Goal: Task Accomplishment & Management: Manage account settings

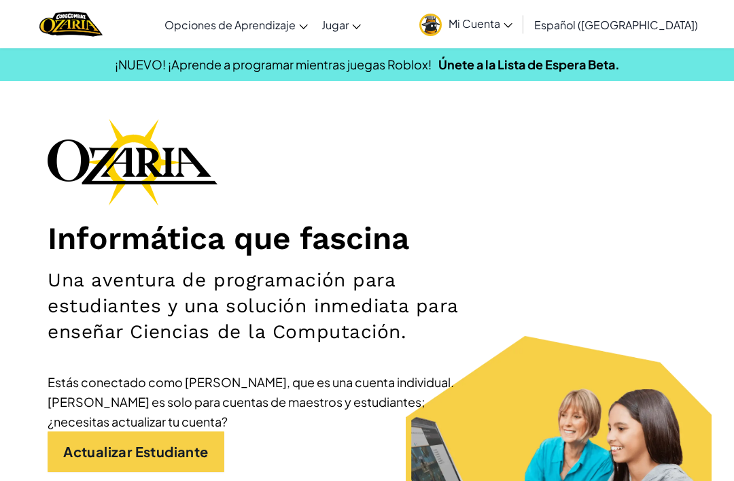
click at [513, 21] on span "Mi Cuenta" at bounding box center [481, 23] width 64 height 14
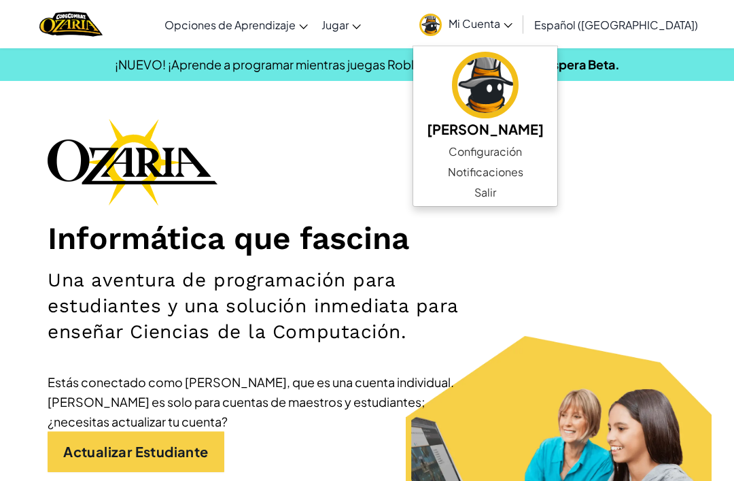
click at [520, 152] on link "Configuración" at bounding box center [485, 151] width 144 height 20
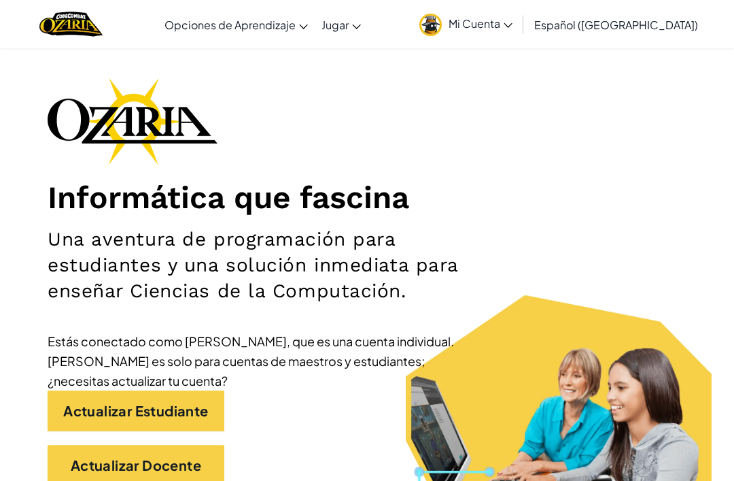
scroll to position [41, 0]
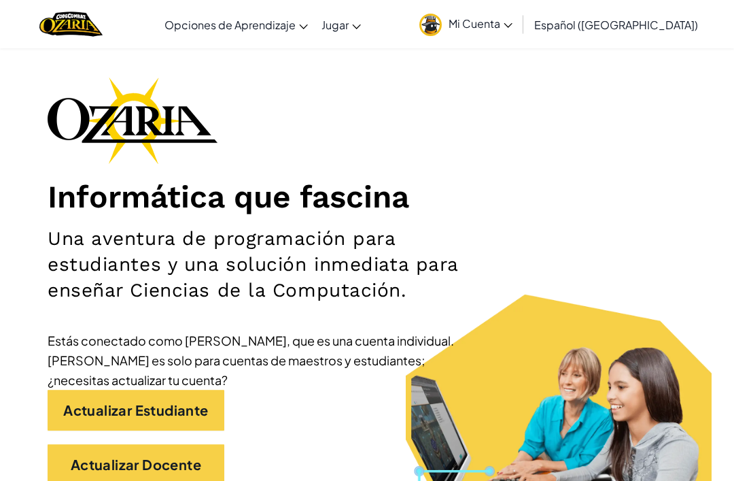
click at [196, 404] on link "Actualizar Estudiante" at bounding box center [136, 410] width 177 height 41
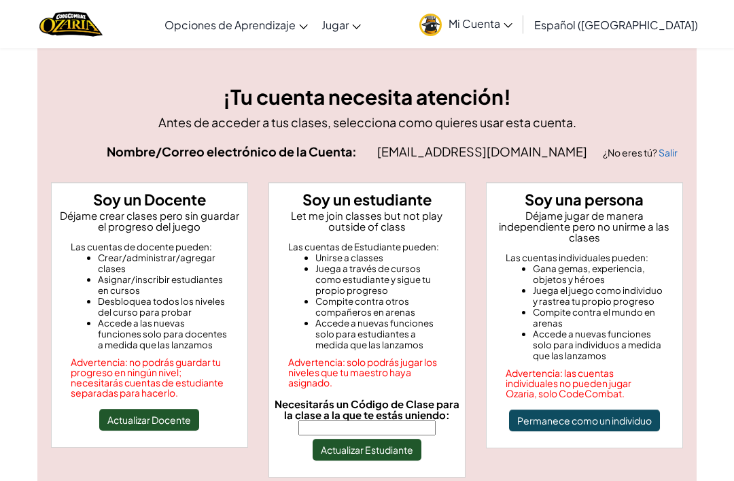
click at [365, 435] on input "Necesitarás un Código de Clase para la clase a la que te estás uniendo:" at bounding box center [367, 427] width 137 height 15
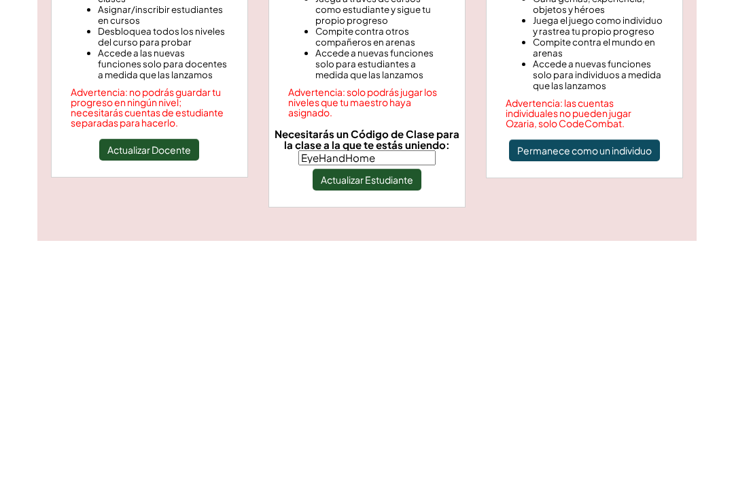
type input "EyeHandHome"
click at [405, 409] on button "Actualizar Estudiante" at bounding box center [367, 420] width 109 height 22
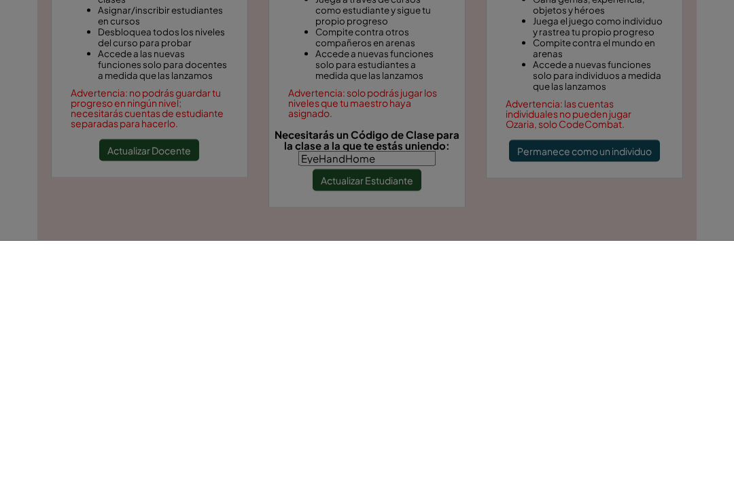
scroll to position [270, 0]
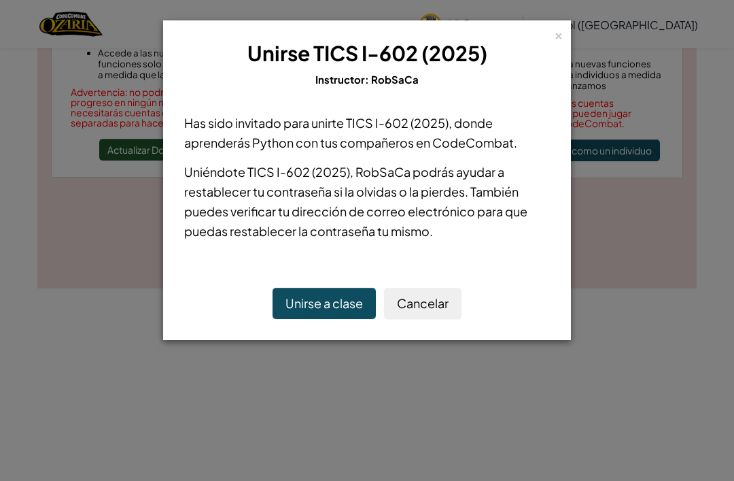
click at [351, 306] on button "Unirse a clase" at bounding box center [324, 303] width 103 height 31
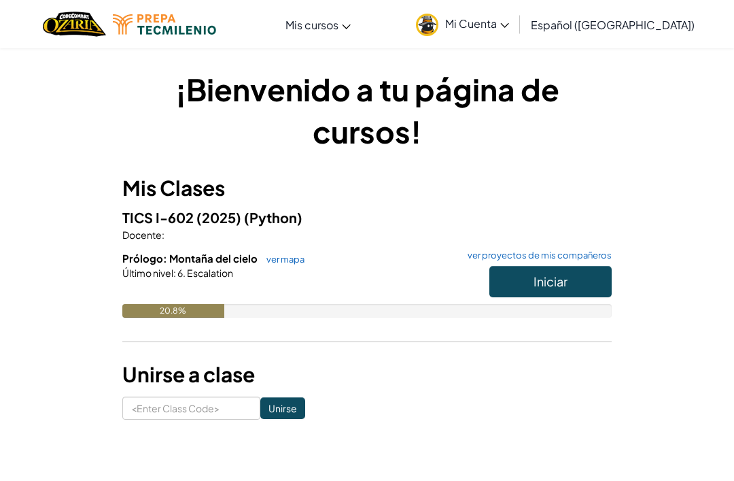
click at [345, 304] on div "20.8%" at bounding box center [367, 311] width 490 height 14
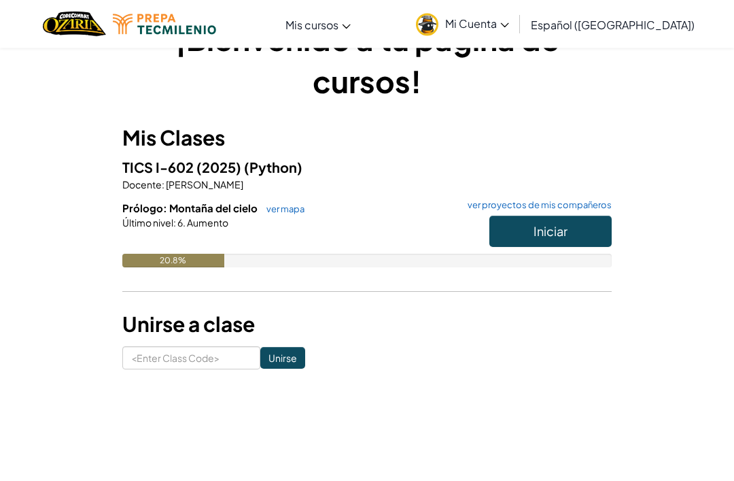
scroll to position [54, 0]
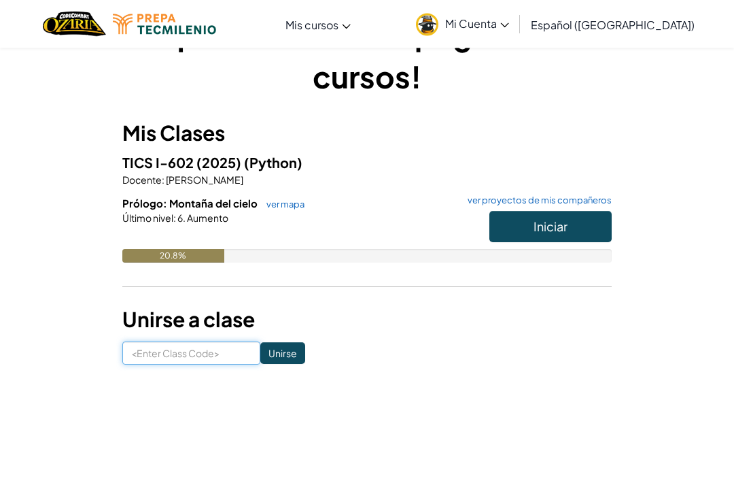
click at [146, 342] on input at bounding box center [191, 353] width 138 height 23
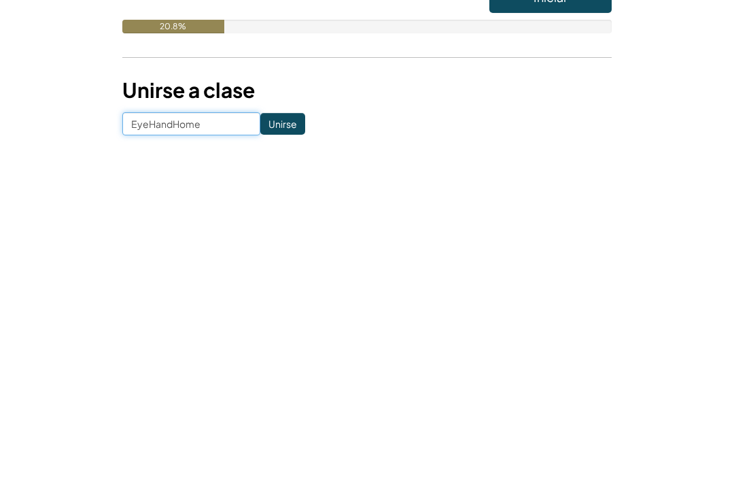
type input "EyeHandHome"
click at [287, 343] on input "Unirse" at bounding box center [282, 354] width 45 height 22
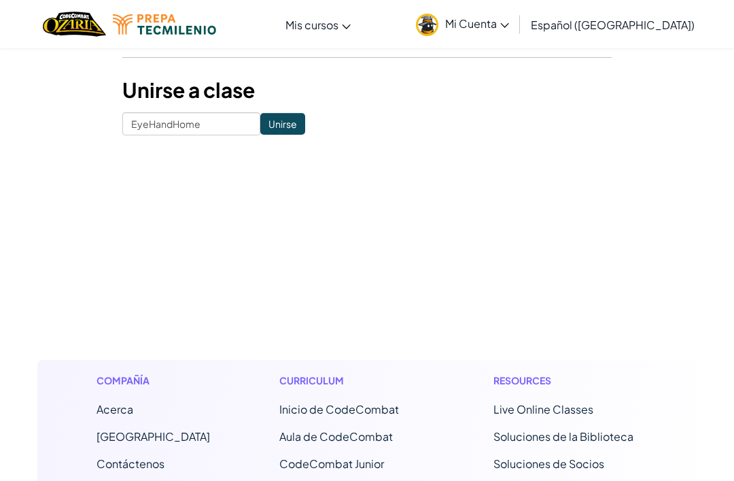
scroll to position [328, 0]
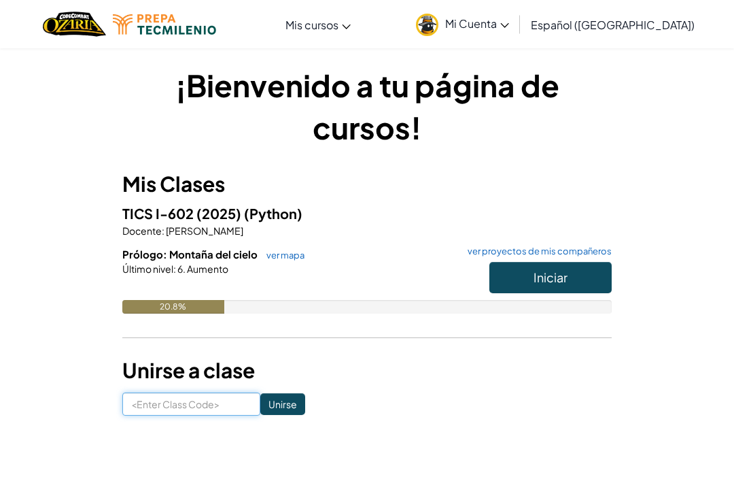
click at [158, 399] on input at bounding box center [191, 403] width 138 height 23
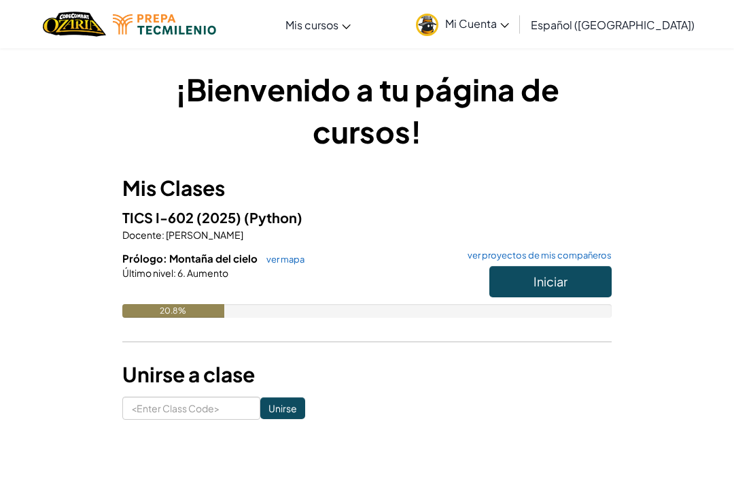
click at [590, 254] on link "ver proyectos de mis compañeros" at bounding box center [536, 255] width 151 height 9
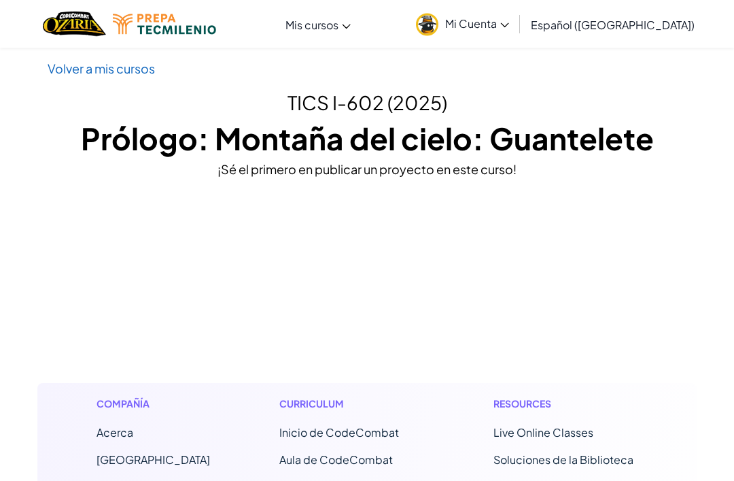
scroll to position [10, 0]
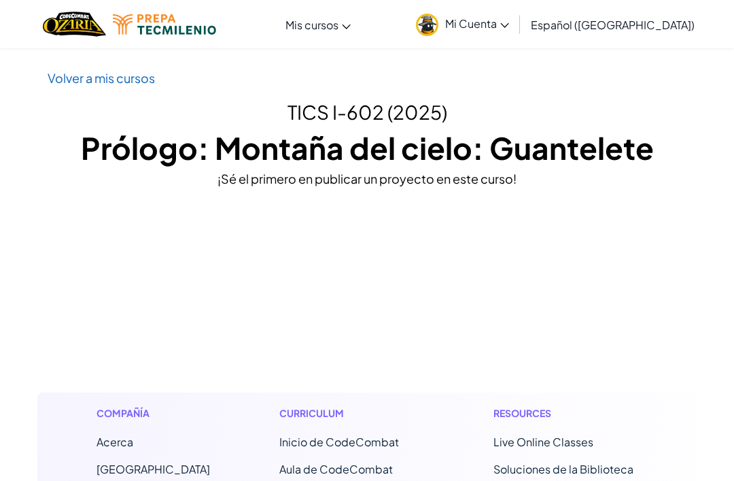
click at [75, 71] on link "Volver a mis cursos" at bounding box center [101, 78] width 107 height 16
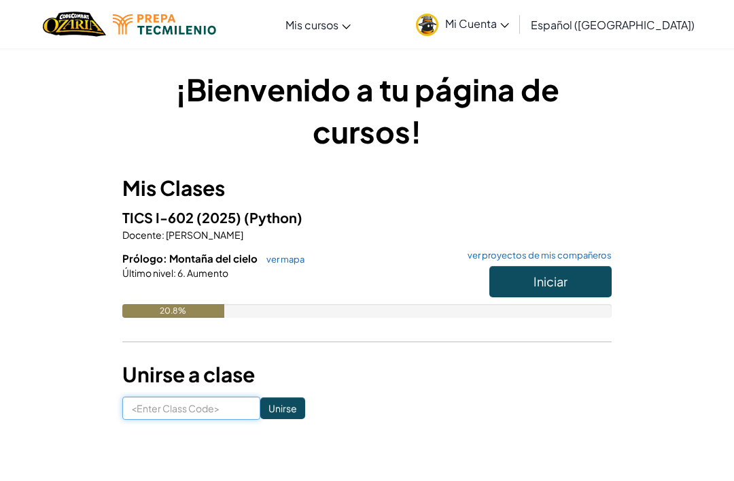
click at [165, 401] on input at bounding box center [191, 407] width 138 height 23
click at [158, 392] on div "¡Bienvenido a tu página de cursos! Mis Clases TICS I-602 (2025) (Python) Docent…" at bounding box center [367, 244] width 490 height 352
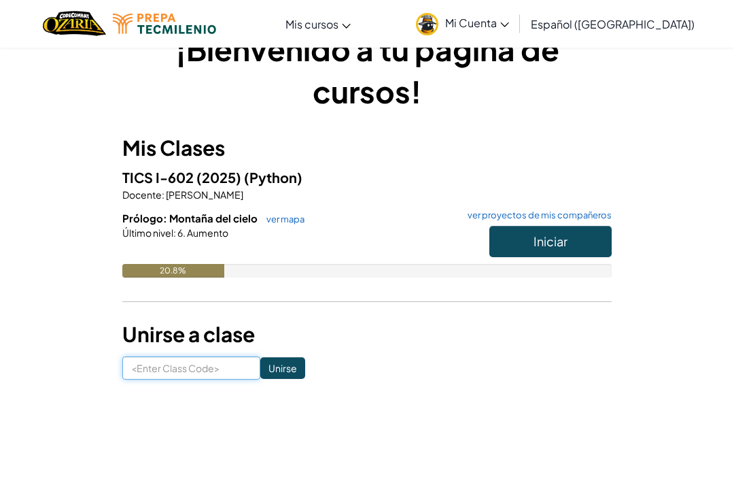
click at [161, 371] on input at bounding box center [191, 368] width 138 height 23
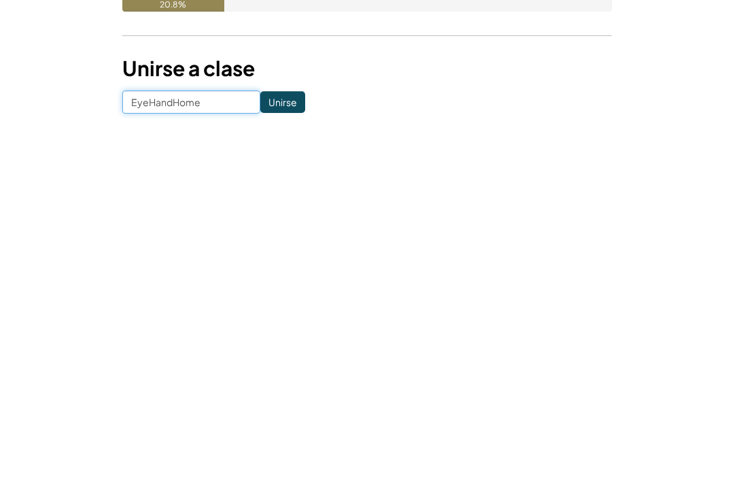
type input "EyeHandHome"
click at [288, 358] on input "Unirse" at bounding box center [282, 369] width 45 height 22
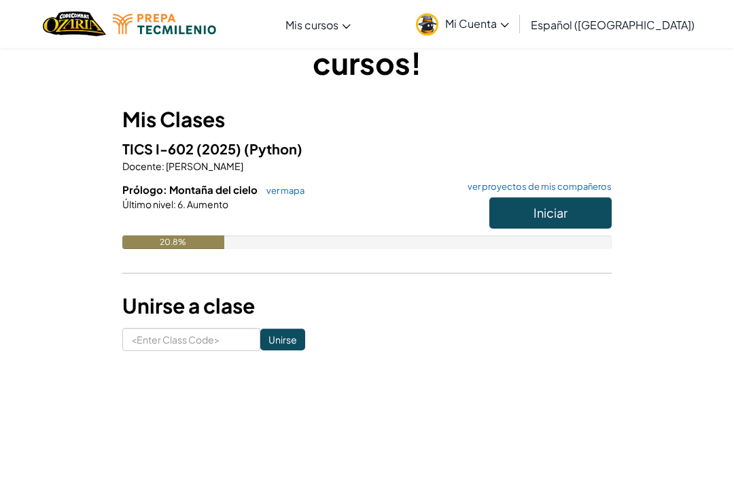
scroll to position [69, 0]
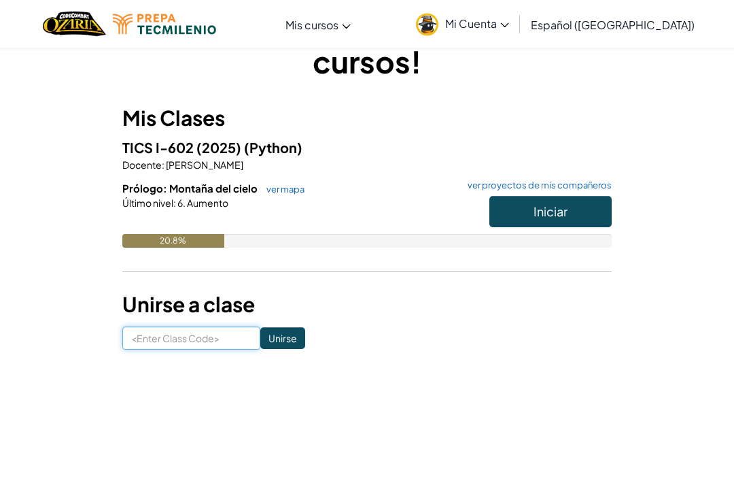
click at [150, 331] on input at bounding box center [191, 338] width 138 height 23
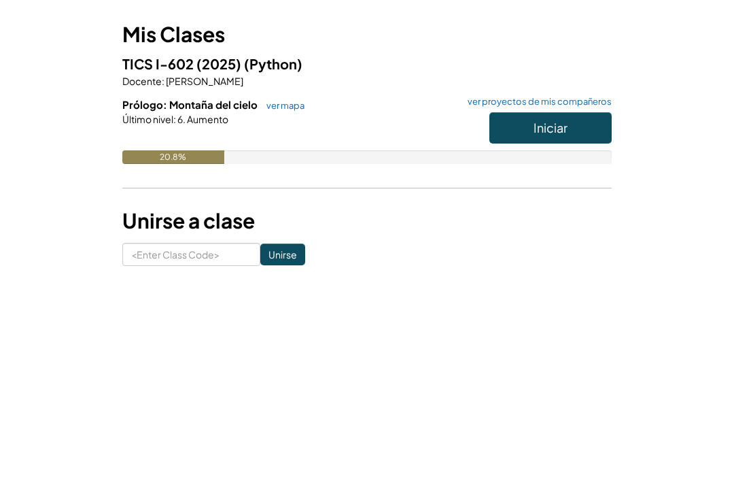
click at [557, 204] on span "Iniciar" at bounding box center [551, 212] width 34 height 16
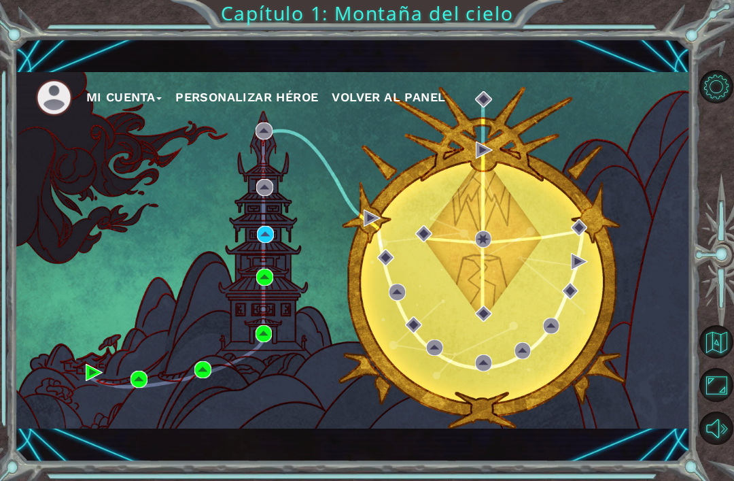
click at [703, 58] on div "Mi Cuenta Personalizar héroe Volver al panel Capítulo 1: Montaña del cielo" at bounding box center [367, 240] width 734 height 481
click at [107, 107] on button "Mi Cuenta" at bounding box center [124, 97] width 76 height 20
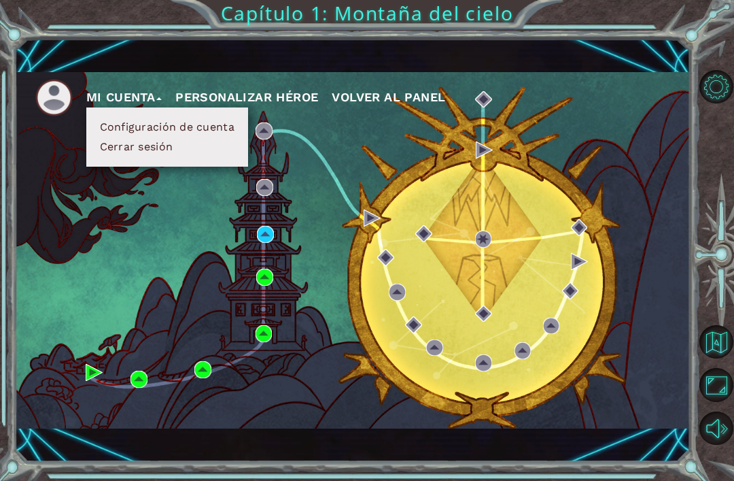
click at [115, 135] on button "Configuración de cuenta" at bounding box center [167, 127] width 143 height 15
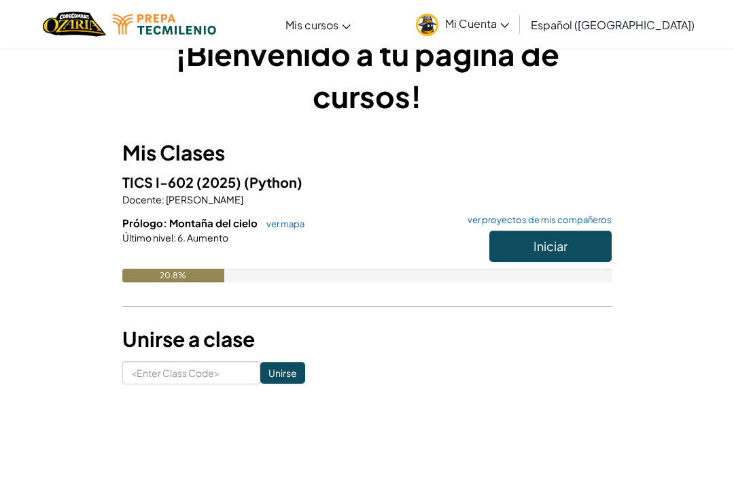
scroll to position [33, 0]
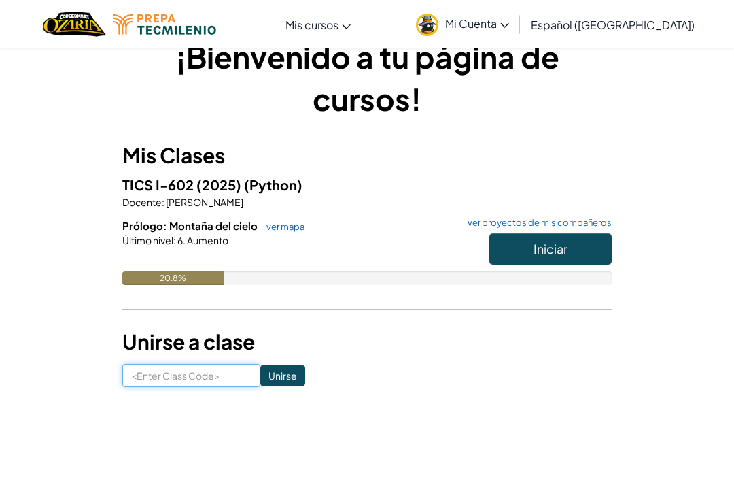
click at [224, 371] on input at bounding box center [191, 375] width 138 height 23
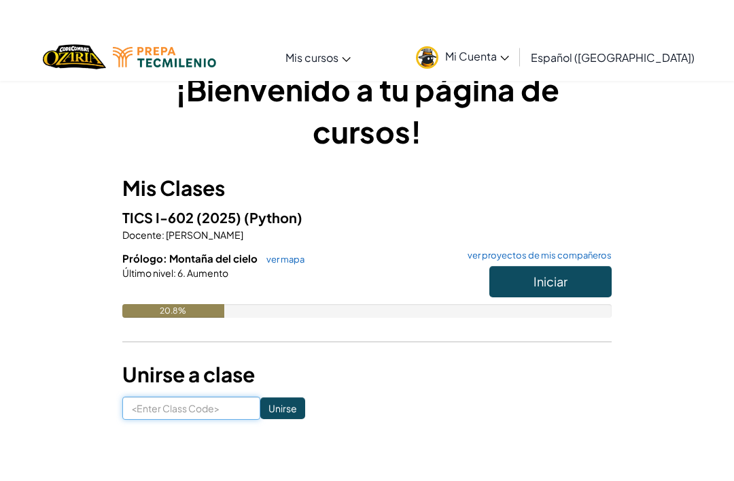
scroll to position [0, 0]
